Goal: Complete application form: Complete application form

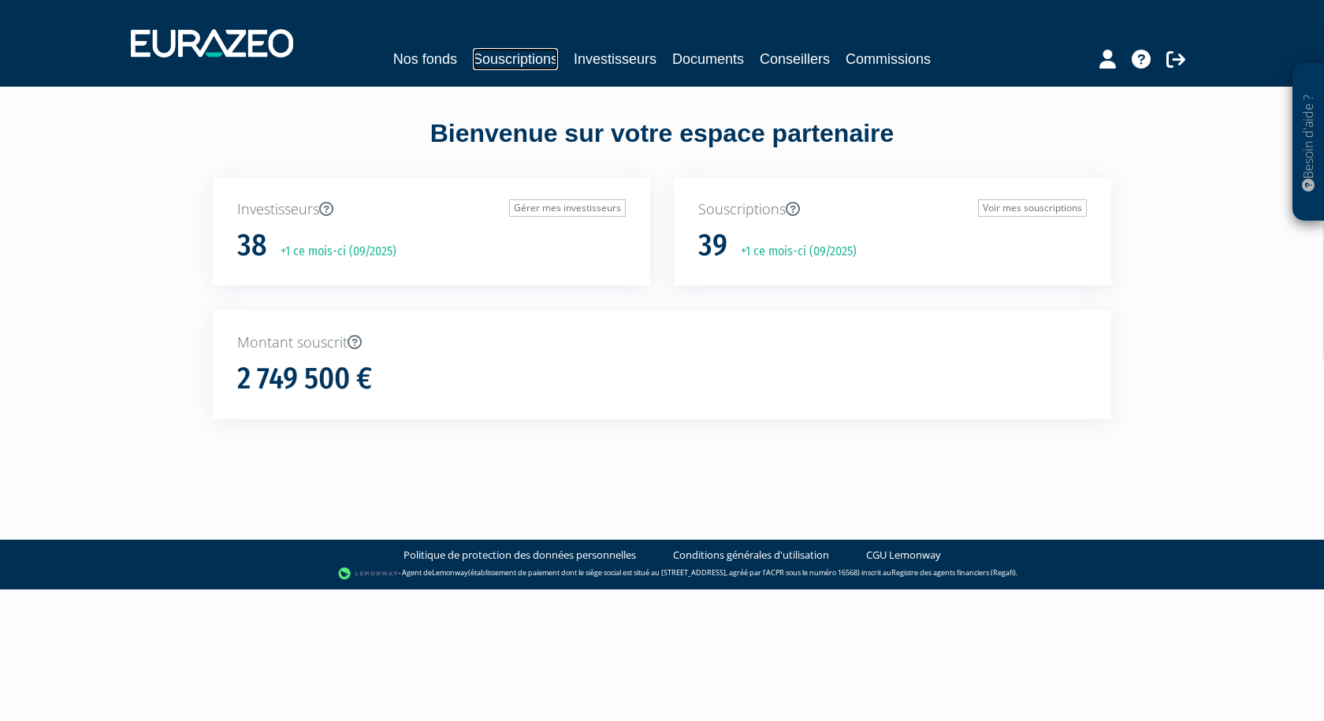
click at [522, 66] on link "Souscriptions" at bounding box center [515, 59] width 85 height 22
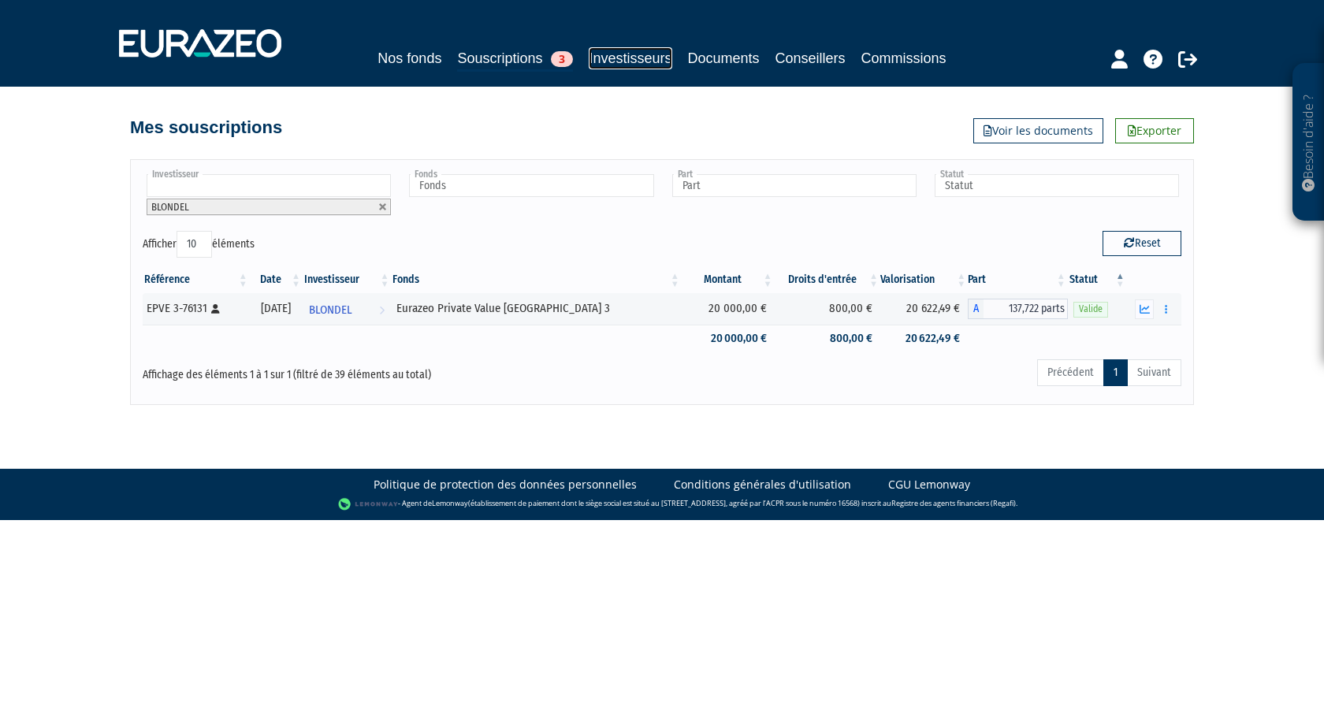
click at [629, 54] on link "Investisseurs" at bounding box center [630, 58] width 83 height 22
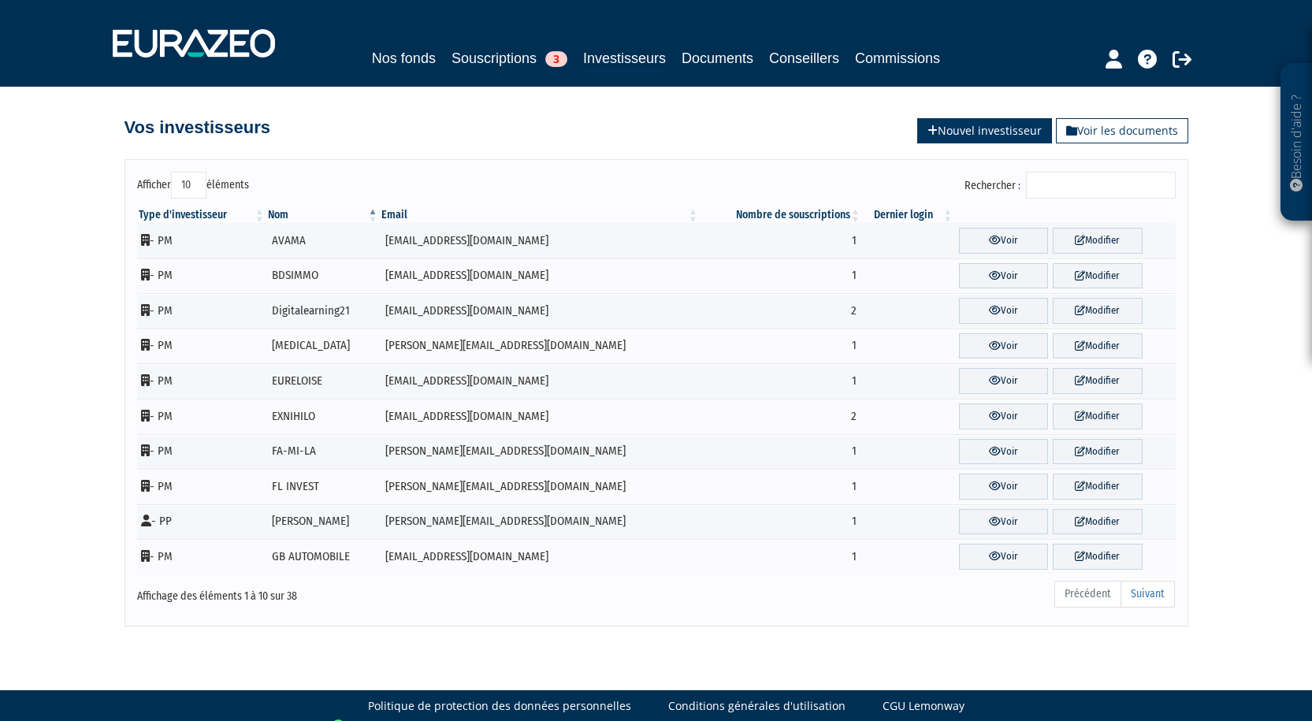
click at [1006, 139] on link "Nouvel investisseur" at bounding box center [984, 130] width 135 height 25
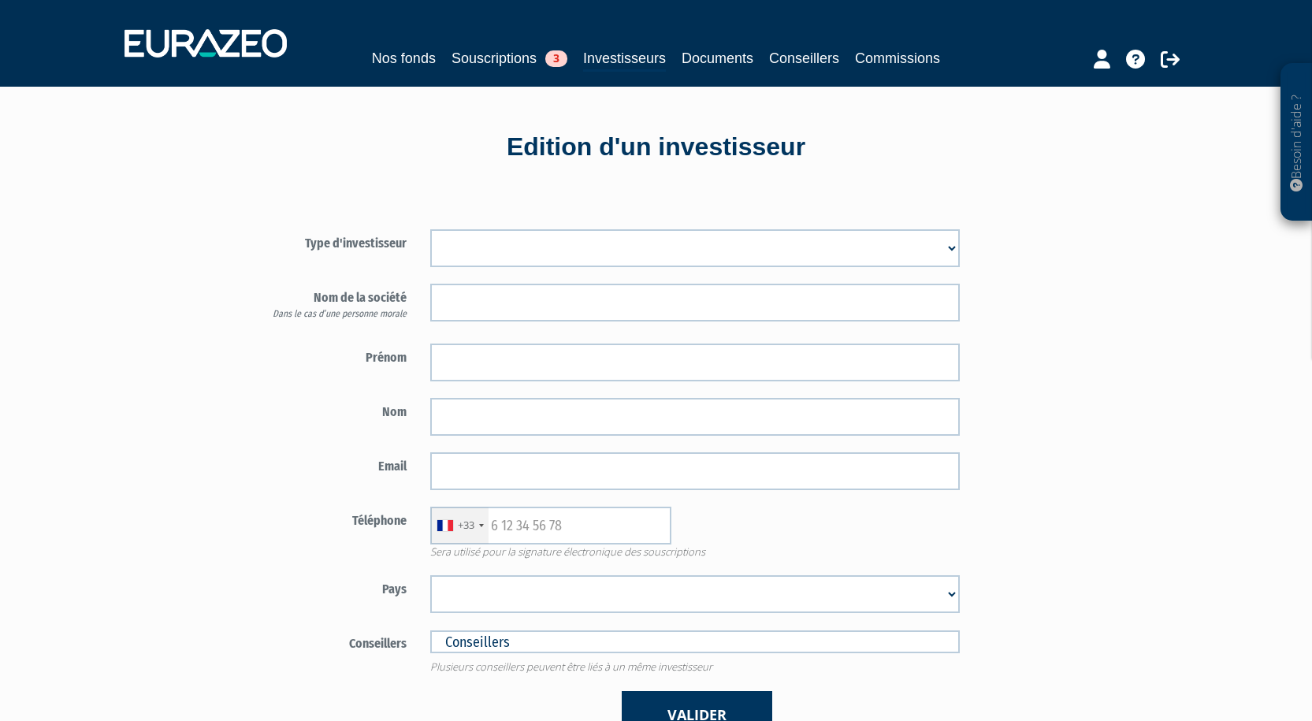
click at [513, 257] on select "Mr [PERSON_NAME] Société" at bounding box center [695, 248] width 530 height 38
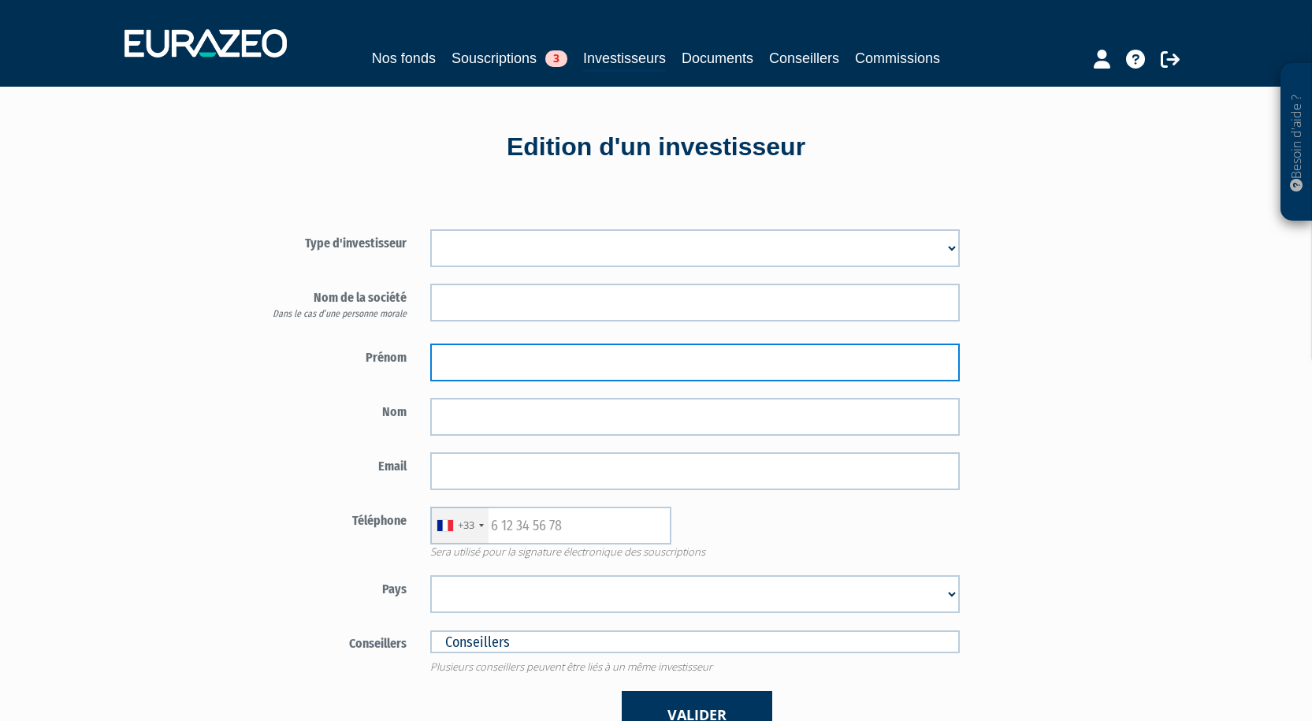
click at [601, 359] on input "text" at bounding box center [695, 363] width 530 height 38
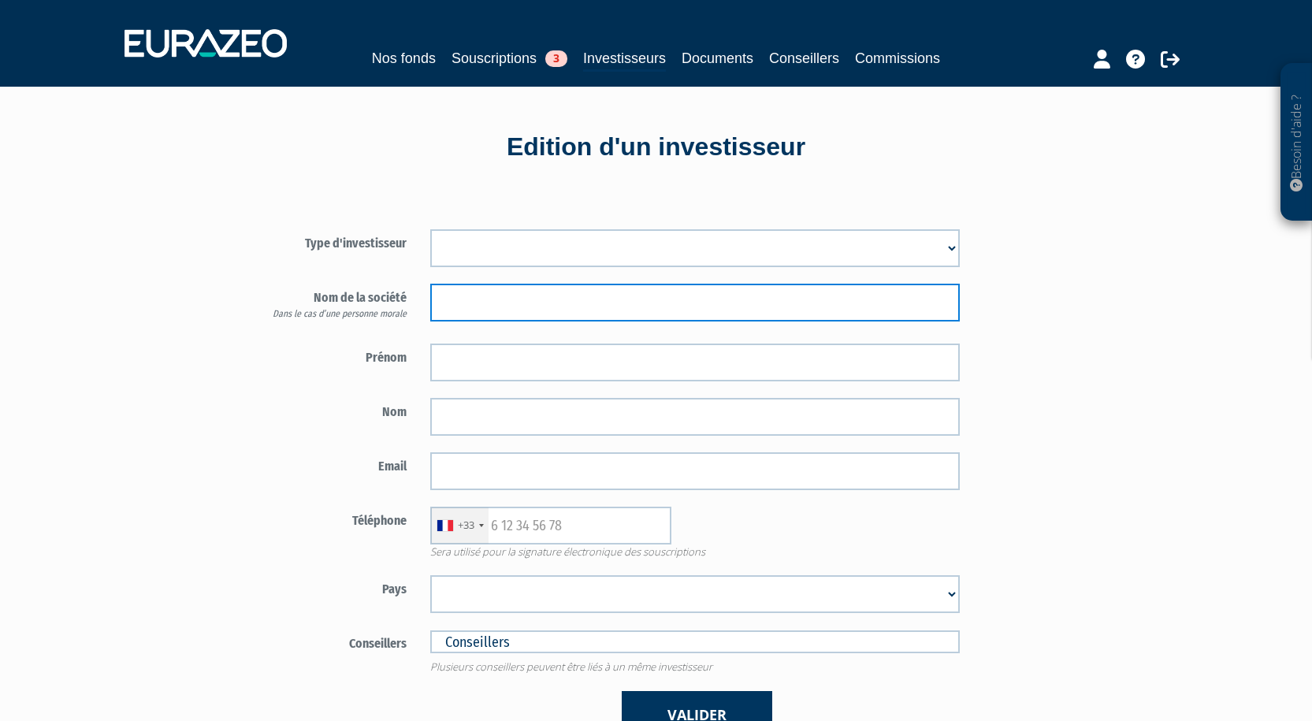
click at [483, 289] on input "text" at bounding box center [695, 303] width 530 height 38
paste input "EJA PATRIMOINE"
type input "EJA PATRIMOINE"
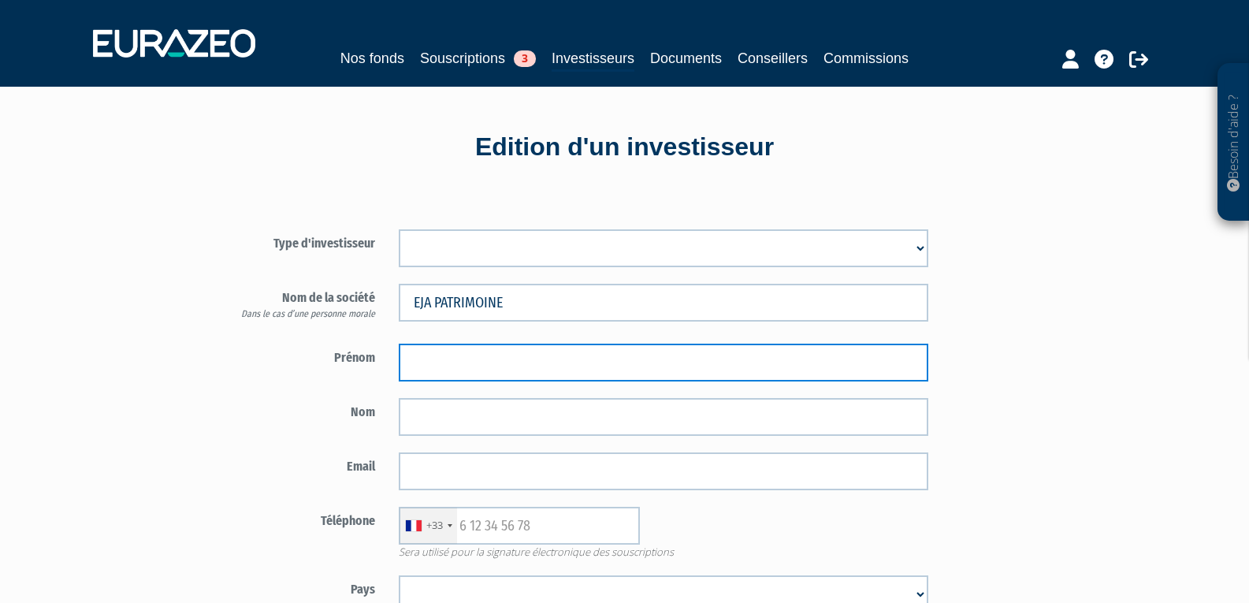
click at [463, 360] on input "text" at bounding box center [664, 363] width 530 height 38
type input "[PERSON_NAME]"
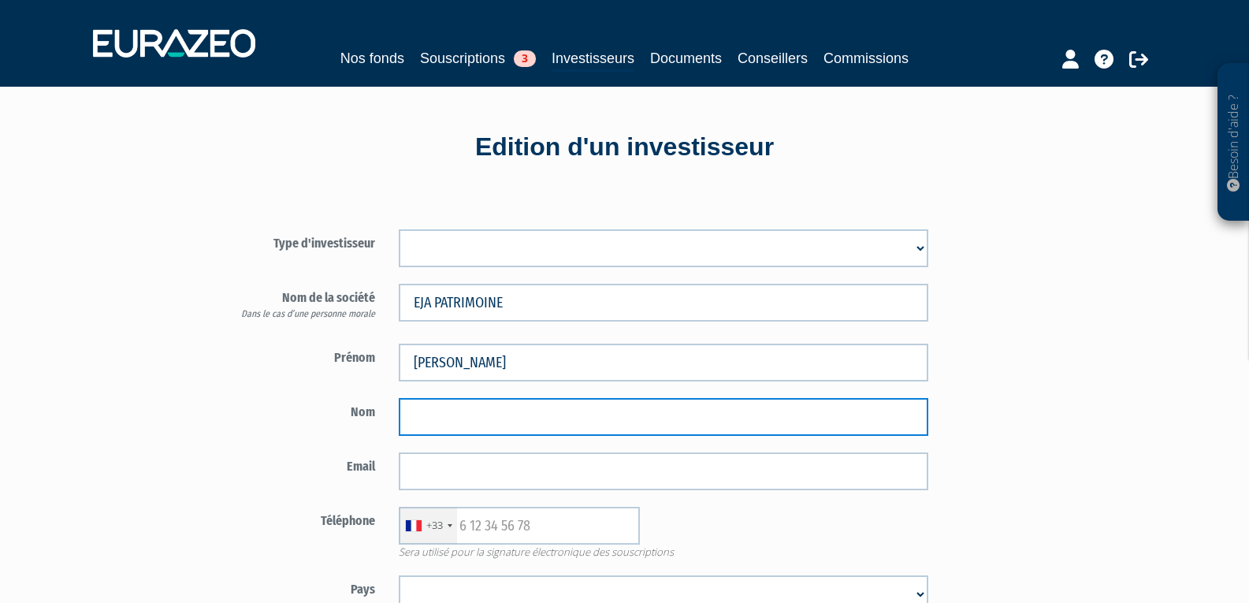
click at [430, 423] on input "text" at bounding box center [664, 417] width 530 height 38
type input "GIFFARD"
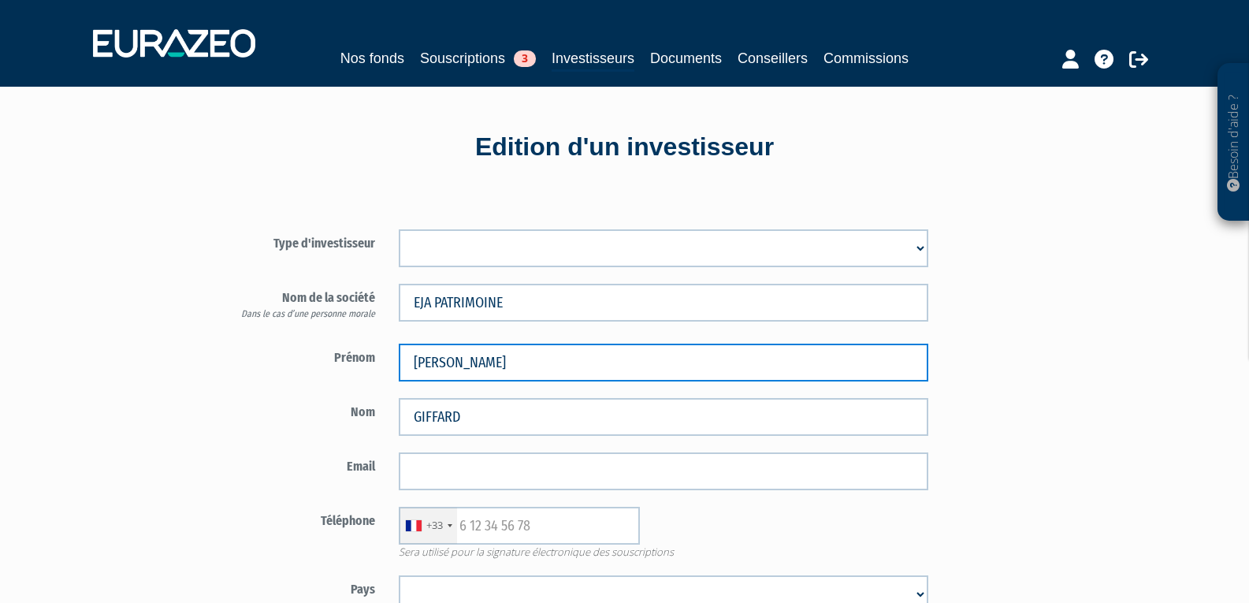
drag, startPoint x: 486, startPoint y: 355, endPoint x: 274, endPoint y: 374, distance: 212.8
click at [275, 374] on div "Prénom [PERSON_NAME]" at bounding box center [572, 363] width 738 height 38
type input "REGIS"
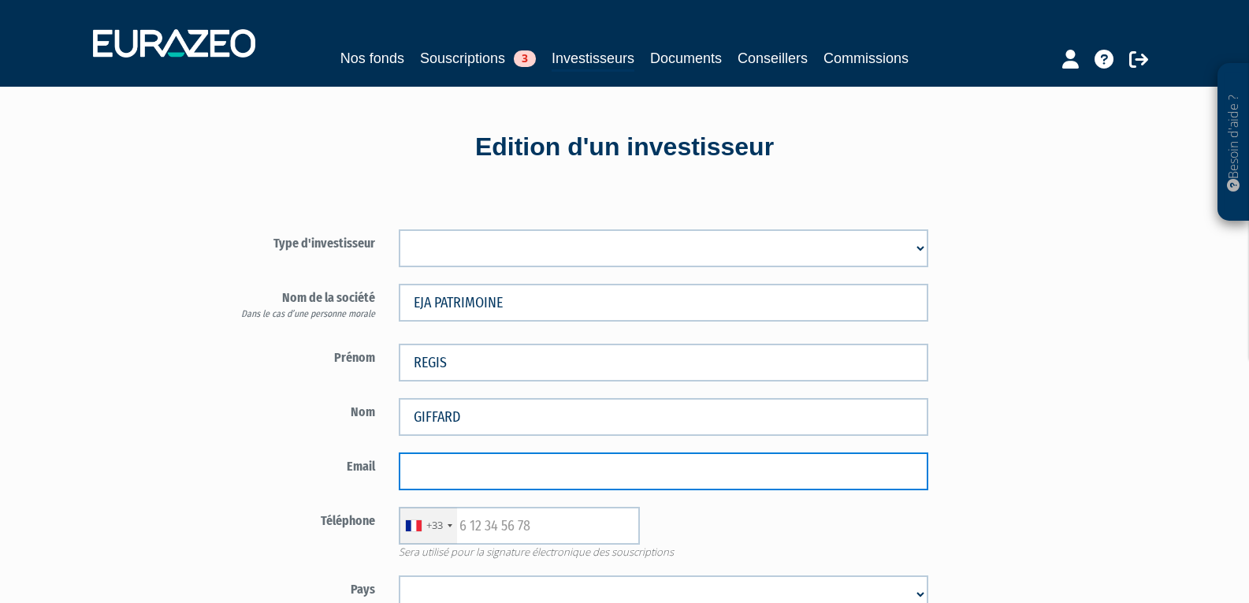
click at [577, 471] on input "email" at bounding box center [664, 471] width 530 height 38
paste input "rs.giffard@gmail.com"
type input "rs.giffard@gmail.com"
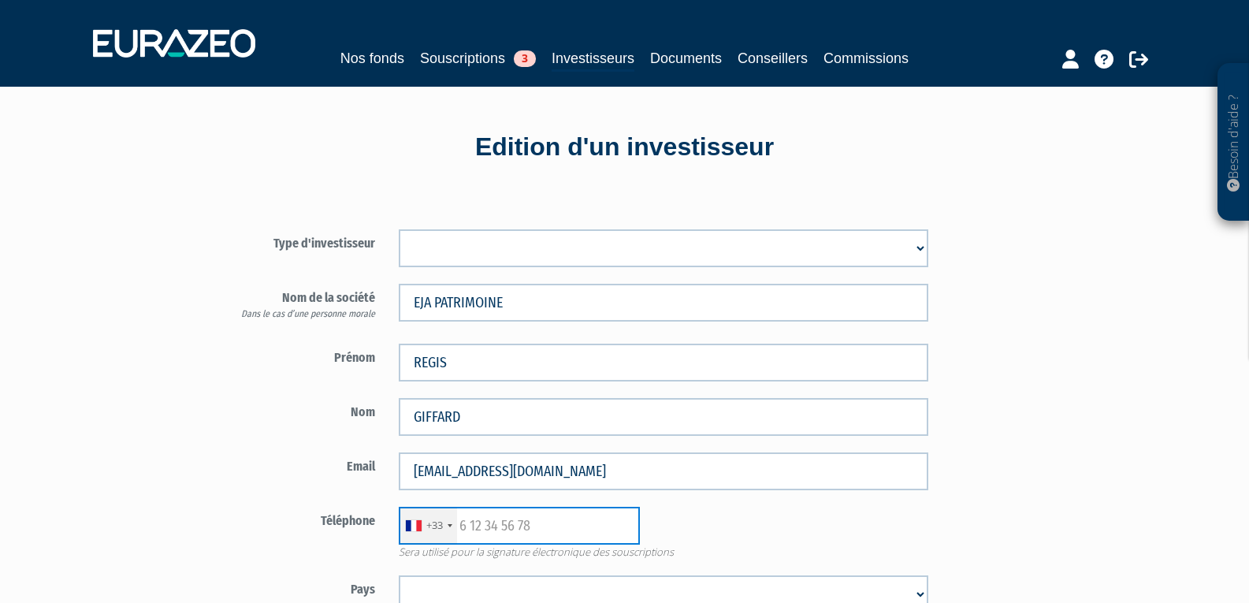
click at [541, 526] on input "text" at bounding box center [519, 526] width 241 height 38
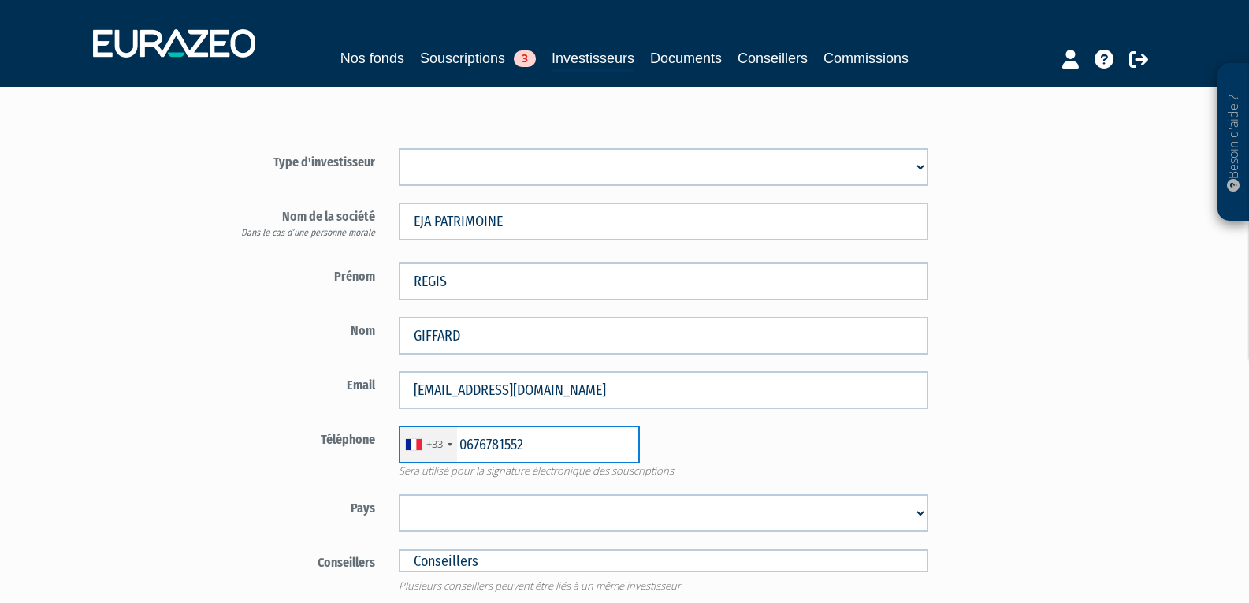
scroll to position [158, 0]
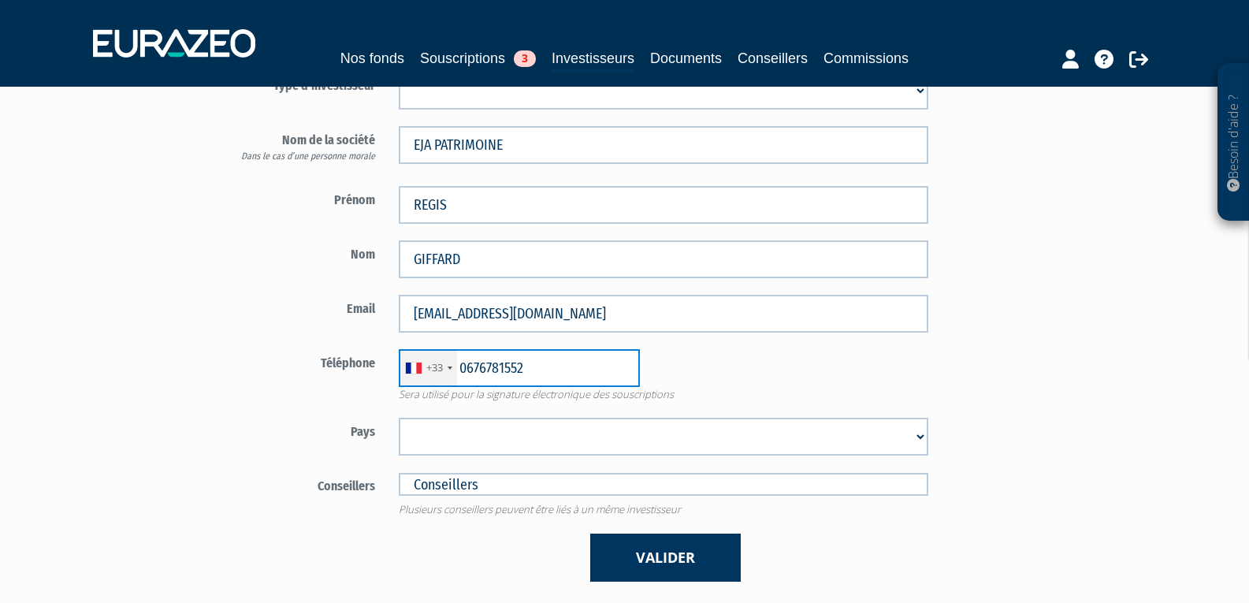
type input "0676781552"
click at [511, 453] on select "Afghanistan Afrique du Sud Albanie Algérie Allemagne Andorre Angola Anguilla An…" at bounding box center [664, 437] width 530 height 38
select select "75"
click at [399, 418] on select "Afghanistan Afrique du Sud Albanie Algérie Allemagne Andorre Angola Anguilla An…" at bounding box center [664, 437] width 530 height 38
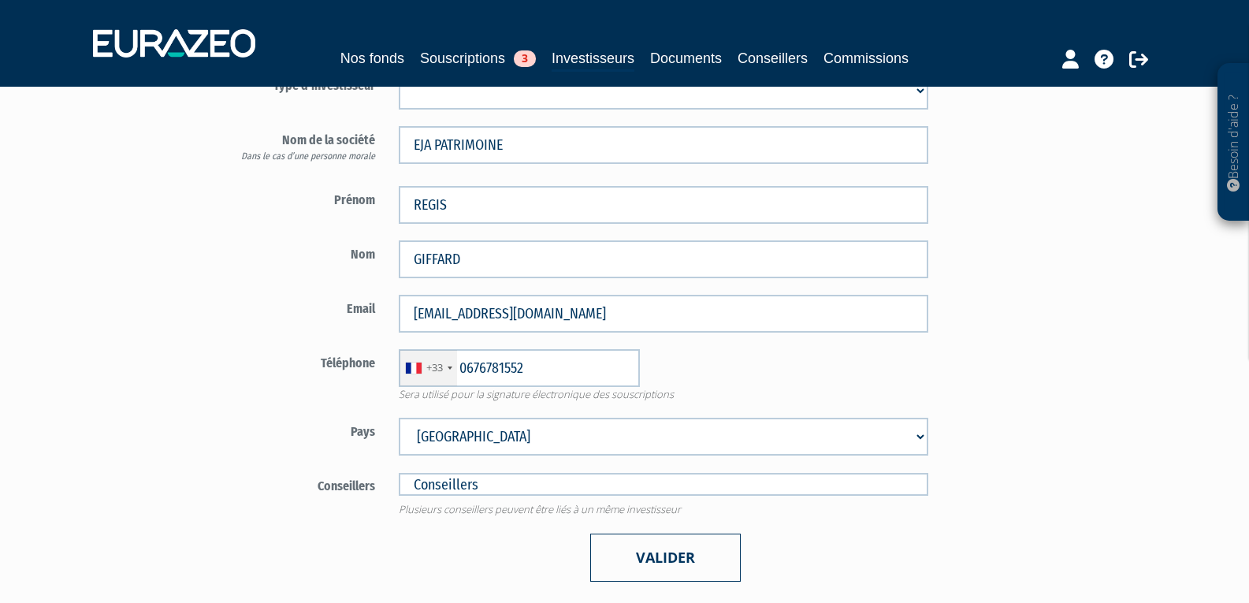
click at [658, 554] on button "Valider" at bounding box center [665, 557] width 151 height 48
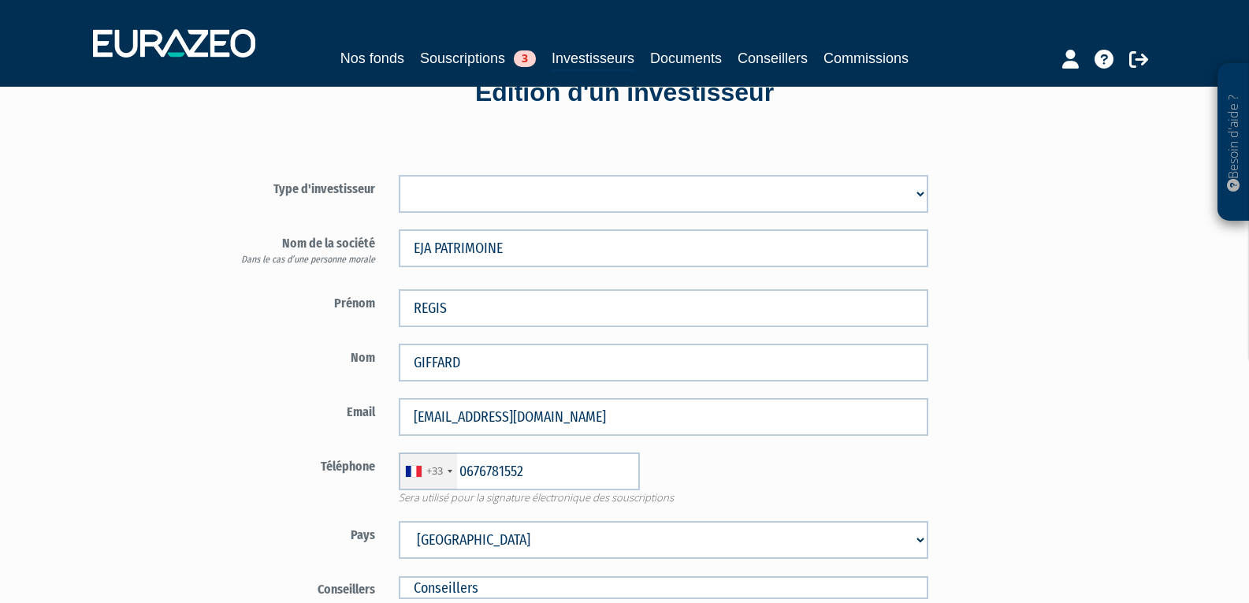
scroll to position [0, 0]
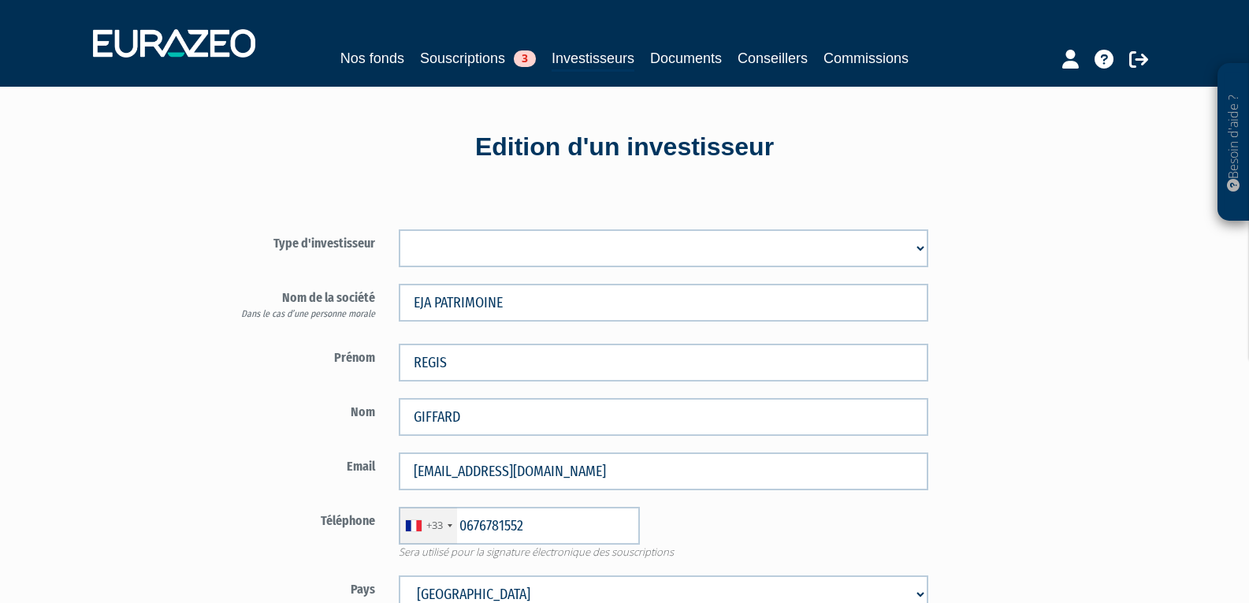
click at [482, 278] on form "Type d'investisseur Mr Mme Société" at bounding box center [572, 484] width 738 height 510
click at [481, 238] on select "Mr Mme Société" at bounding box center [664, 248] width 530 height 38
select select "2"
click at [399, 229] on select "Mr Mme Société" at bounding box center [664, 248] width 530 height 38
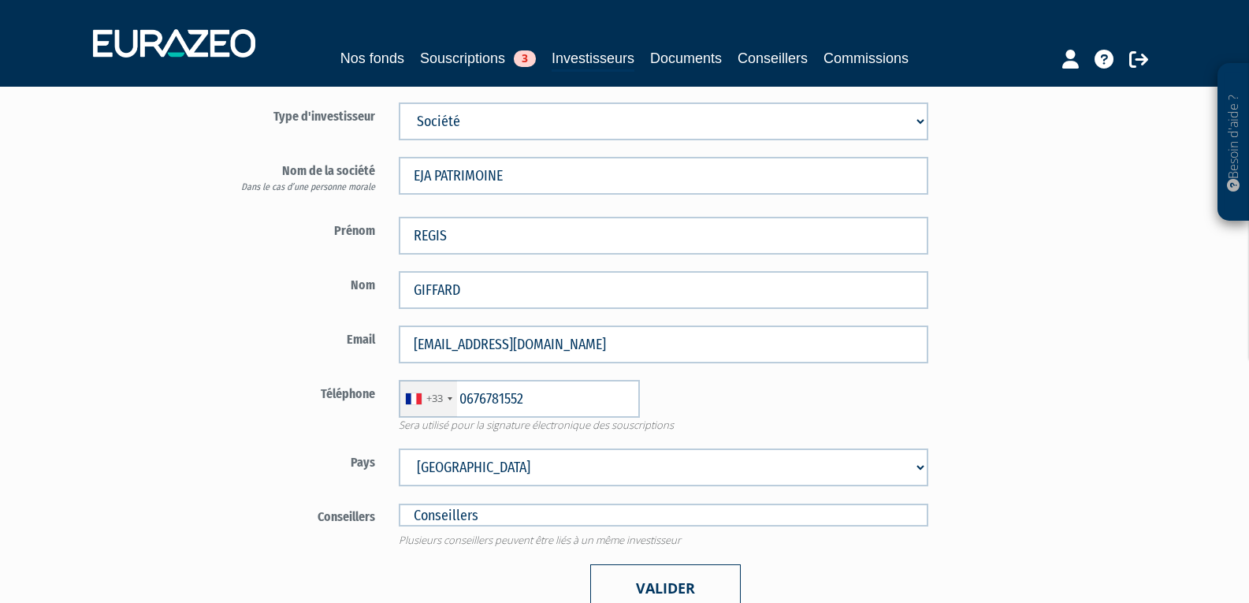
scroll to position [303, 0]
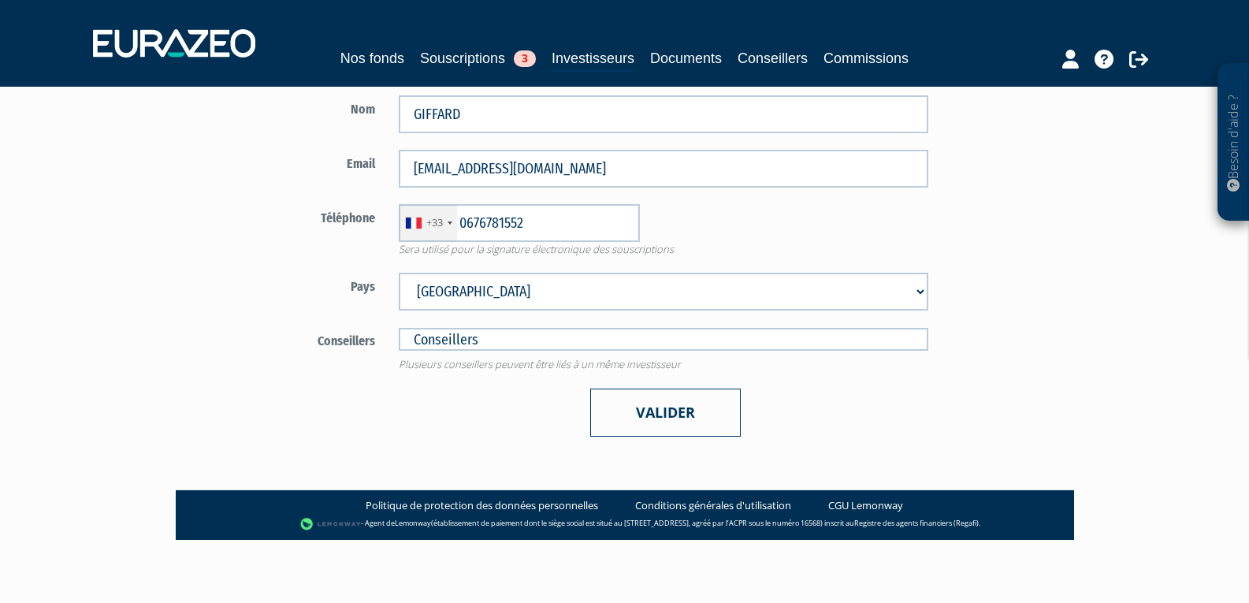
click at [629, 419] on button "Valider" at bounding box center [665, 412] width 151 height 48
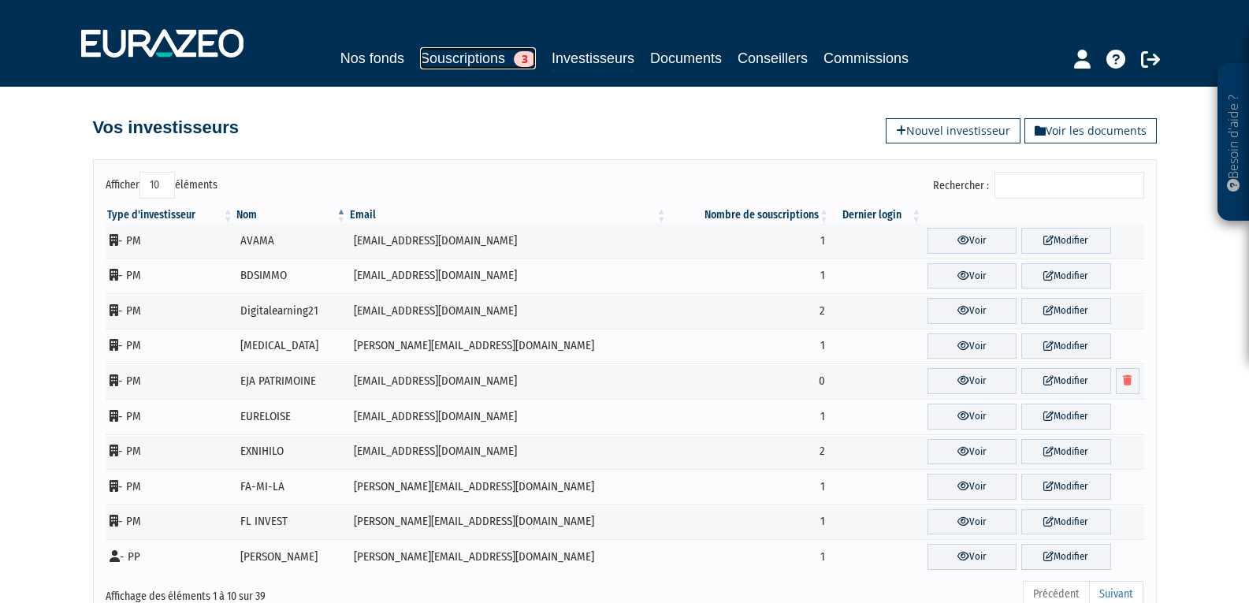
click at [481, 52] on link "Souscriptions 3" at bounding box center [478, 58] width 116 height 22
